Goal: Transaction & Acquisition: Purchase product/service

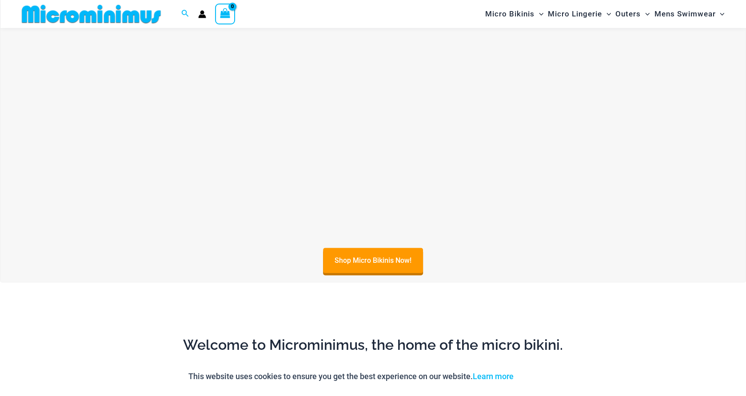
scroll to position [361, 0]
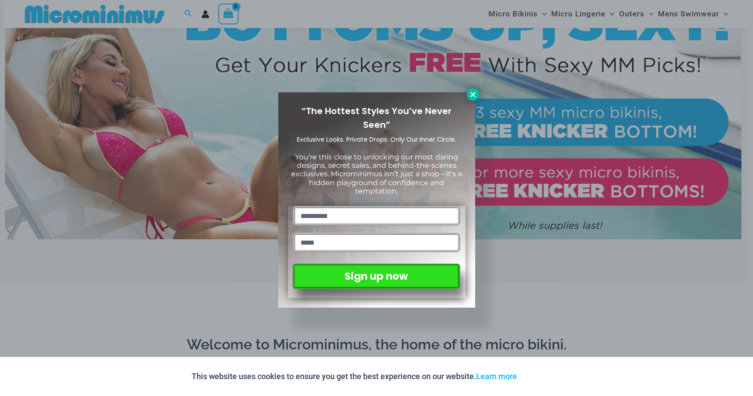
click at [471, 93] on icon at bounding box center [472, 94] width 5 height 5
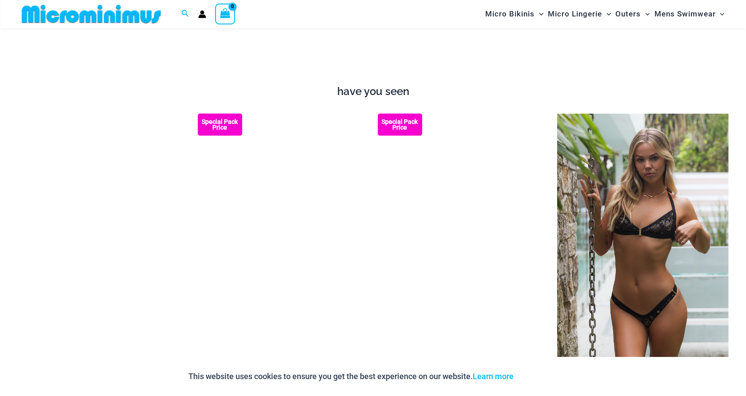
scroll to position [1045, 0]
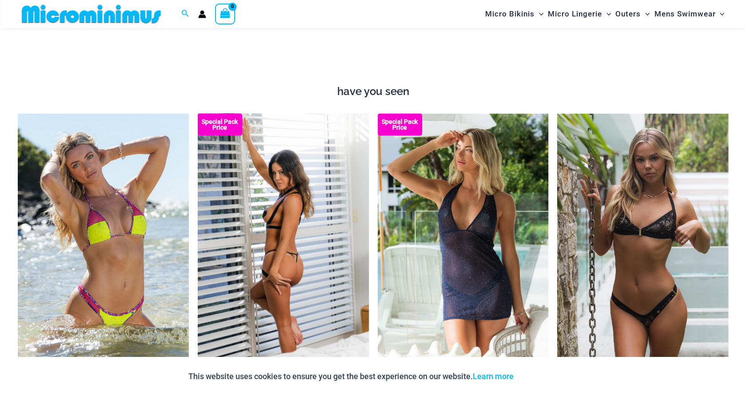
click at [272, 265] on img at bounding box center [283, 241] width 171 height 256
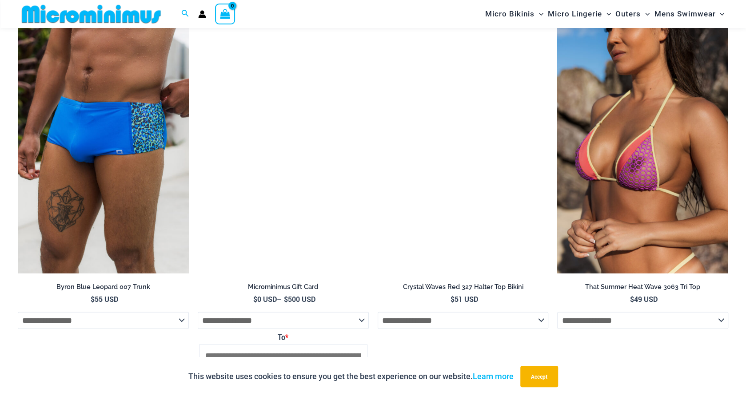
scroll to position [1587, 0]
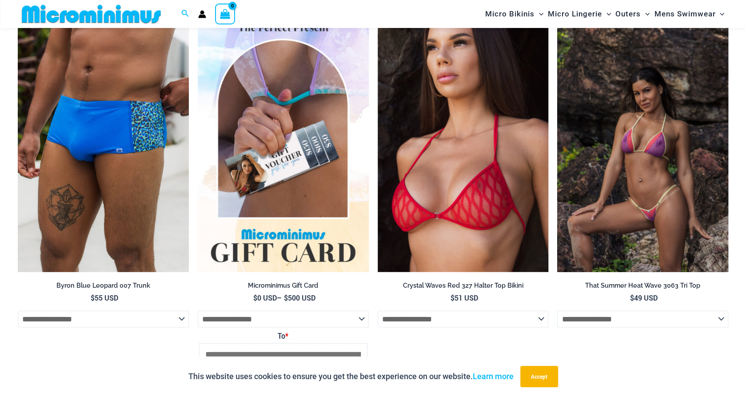
click at [616, 196] on img at bounding box center [642, 144] width 171 height 256
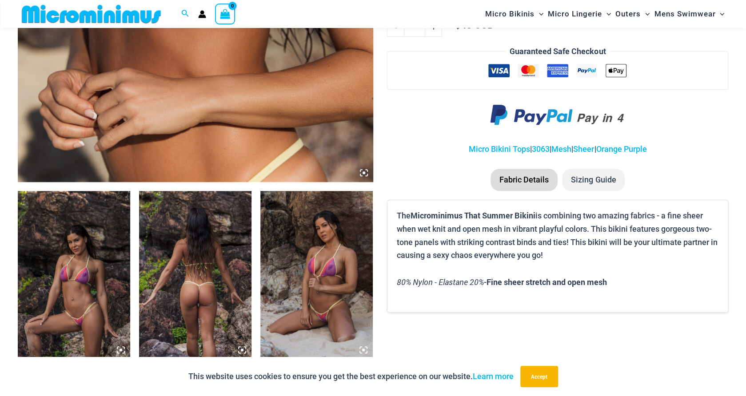
scroll to position [438, 0]
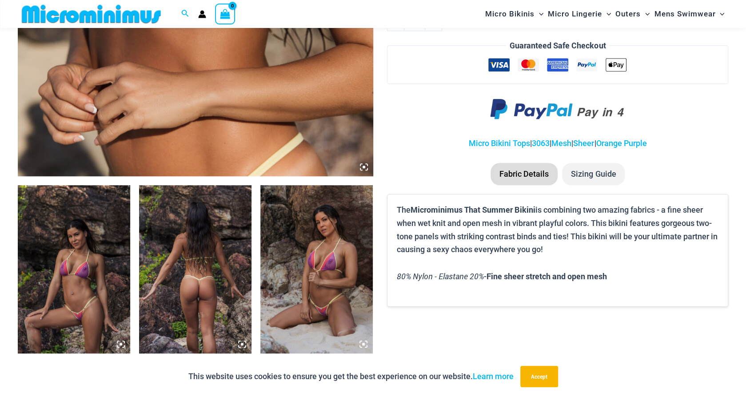
click at [64, 304] on img at bounding box center [74, 269] width 112 height 169
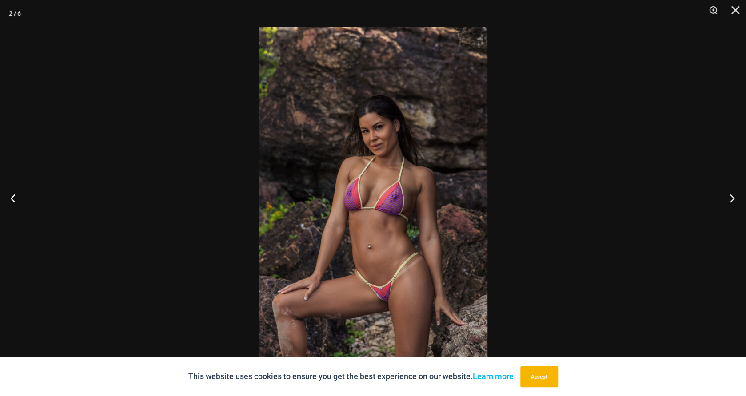
click at [734, 199] on button "Next" at bounding box center [729, 198] width 33 height 44
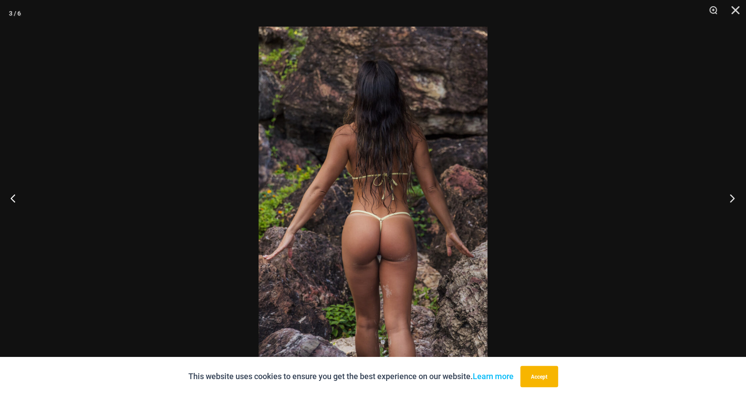
click at [734, 199] on button "Next" at bounding box center [729, 198] width 33 height 44
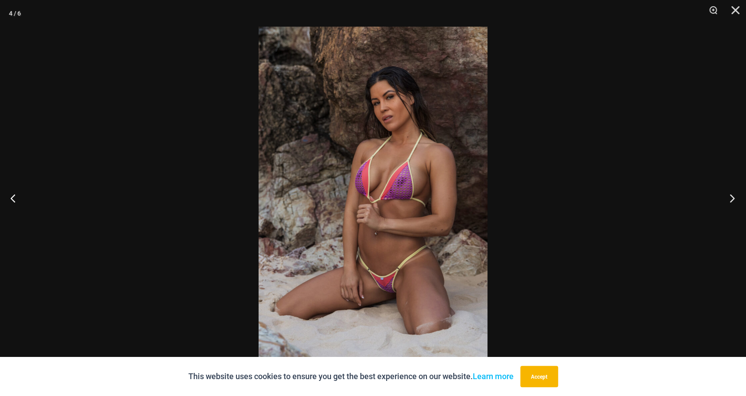
click at [734, 199] on button "Next" at bounding box center [729, 198] width 33 height 44
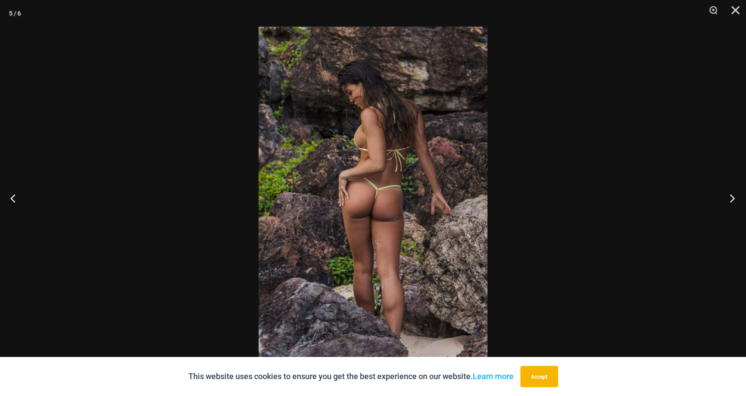
click at [734, 199] on button "Next" at bounding box center [729, 198] width 33 height 44
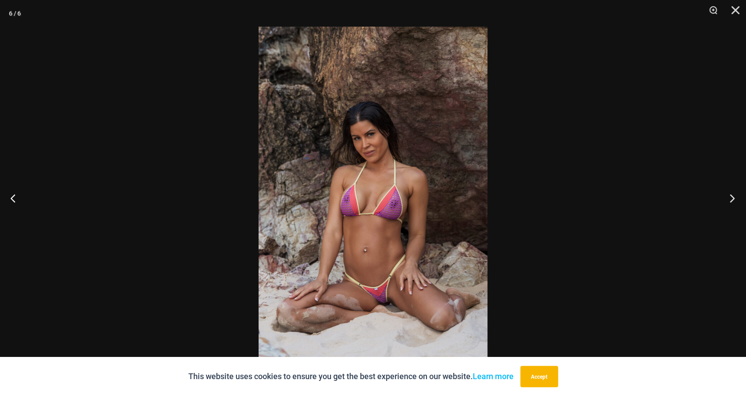
click at [734, 199] on button "Next" at bounding box center [729, 198] width 33 height 44
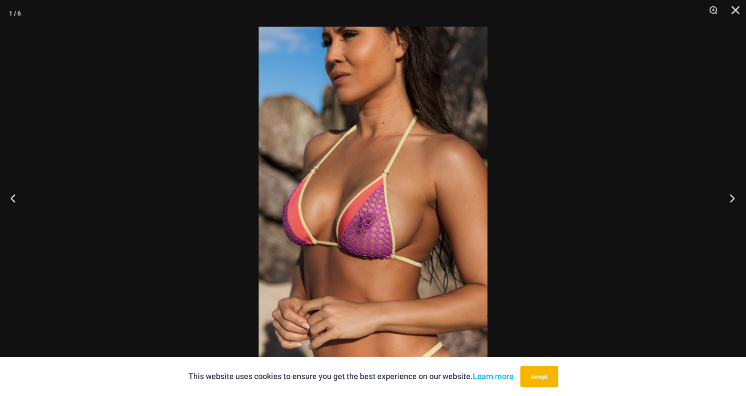
click at [734, 199] on button "Next" at bounding box center [729, 198] width 33 height 44
